Goal: Check status: Check status

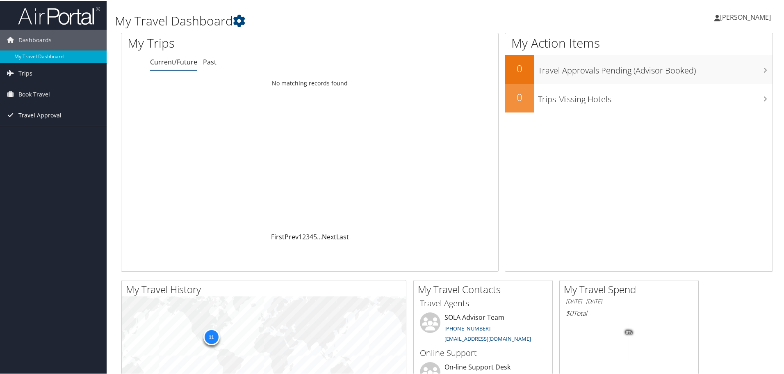
click at [32, 111] on span "Travel Approval" at bounding box center [39, 114] width 43 height 21
click at [21, 167] on link "Approvals (Beta)" at bounding box center [53, 168] width 107 height 12
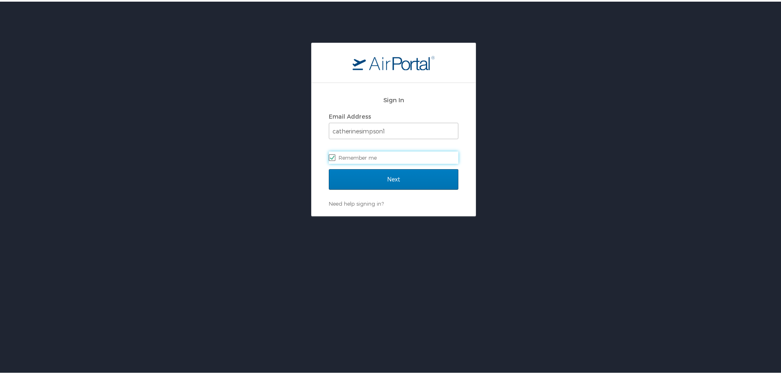
click at [339, 158] on label "Remember me" at bounding box center [394, 156] width 130 height 12
click at [334, 158] on input "Remember me" at bounding box center [331, 155] width 5 height 5
click at [340, 159] on label "Remember me" at bounding box center [394, 156] width 130 height 12
click at [334, 158] on input "Remember me" at bounding box center [331, 155] width 5 height 5
checkbox input "true"
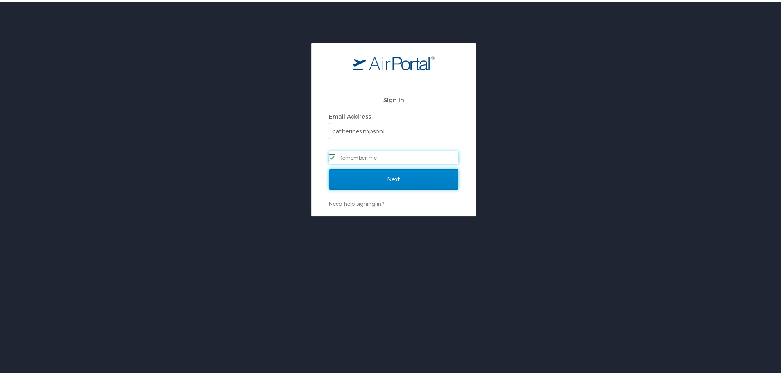
click at [348, 176] on input "Next" at bounding box center [394, 177] width 130 height 21
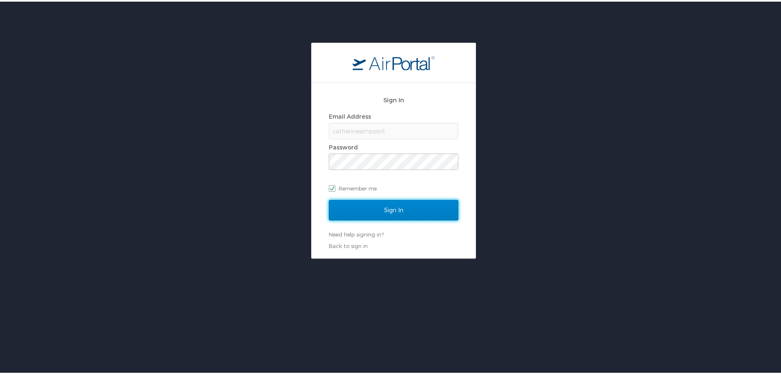
click at [357, 207] on input "Sign In" at bounding box center [394, 208] width 130 height 21
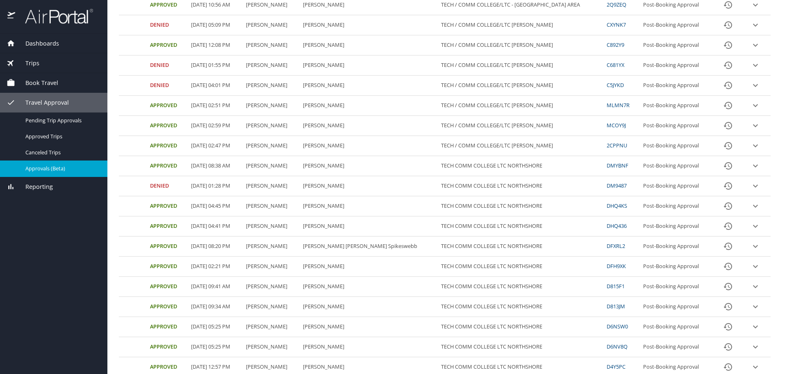
scroll to position [222, 0]
